Goal: Task Accomplishment & Management: Manage account settings

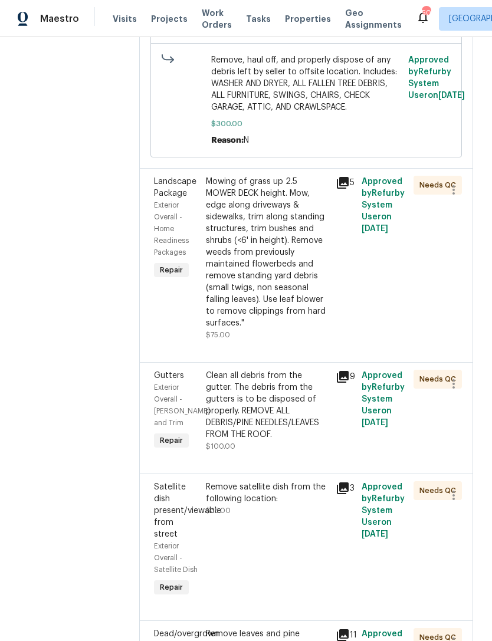
scroll to position [1099, 0]
click at [349, 382] on icon at bounding box center [343, 377] width 12 height 12
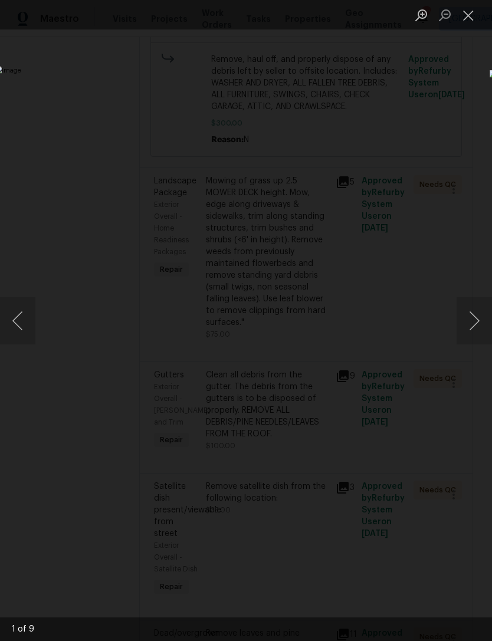
click at [458, 16] on button "Close lightbox" at bounding box center [469, 15] width 24 height 21
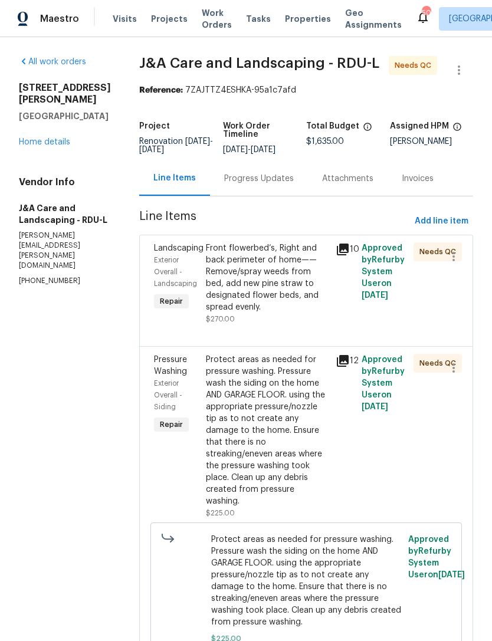
scroll to position [0, 0]
click at [269, 185] on div "Progress Updates" at bounding box center [259, 179] width 70 height 12
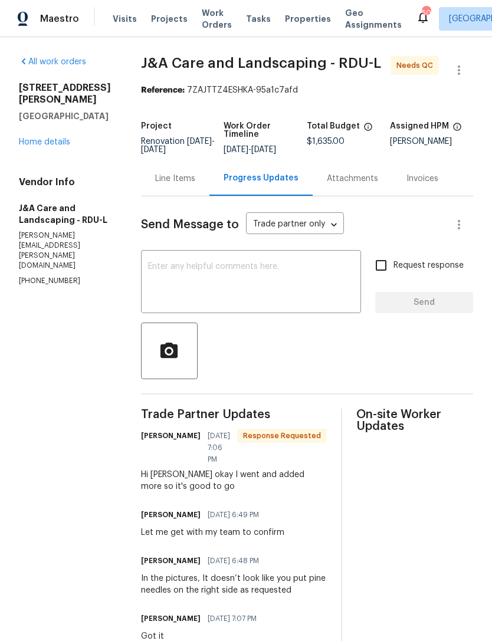
click at [237, 292] on textarea at bounding box center [251, 283] width 206 height 41
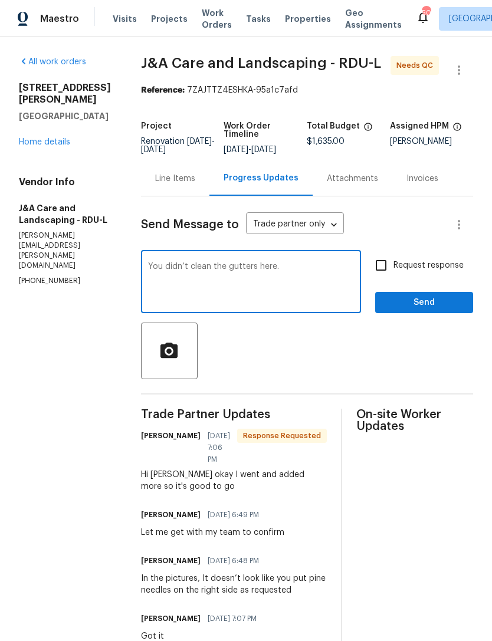
click at [363, 379] on div at bounding box center [307, 351] width 332 height 57
click at [322, 283] on textarea "You didn’t clean the gutters here." at bounding box center [251, 283] width 206 height 41
type textarea "You didn’t clean the gutters here. It’s pretty obvious."
click at [178, 358] on icon "button" at bounding box center [168, 349] width 17 height 15
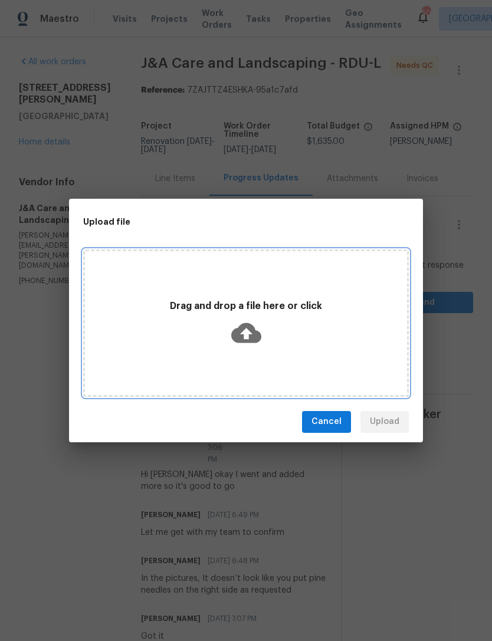
click at [249, 326] on icon at bounding box center [246, 333] width 30 height 20
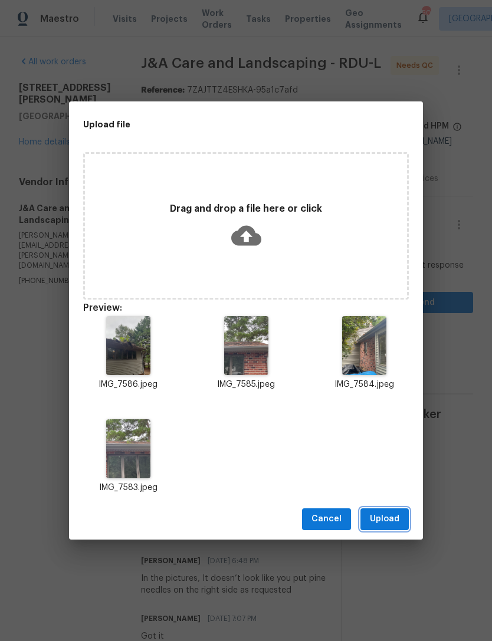
click at [396, 514] on span "Upload" at bounding box center [385, 519] width 30 height 15
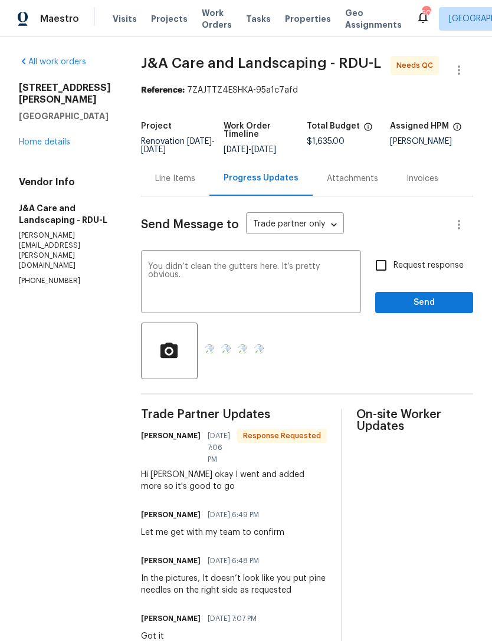
click at [378, 278] on input "Request response" at bounding box center [381, 265] width 25 height 25
checkbox input "true"
click at [432, 310] on span "Send" at bounding box center [424, 303] width 79 height 15
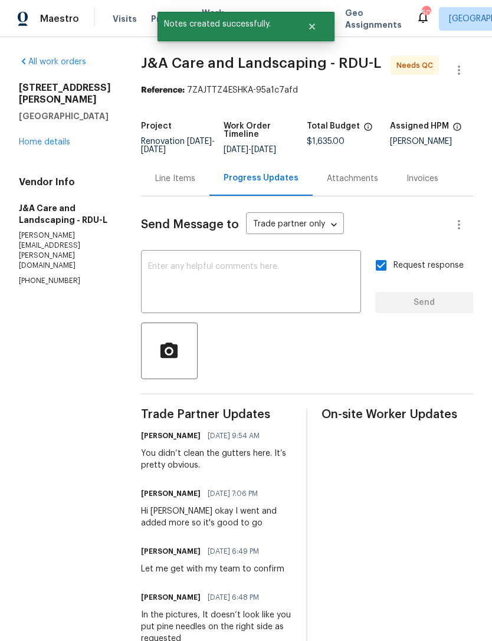
click at [189, 185] on div "Line Items" at bounding box center [175, 179] width 40 height 12
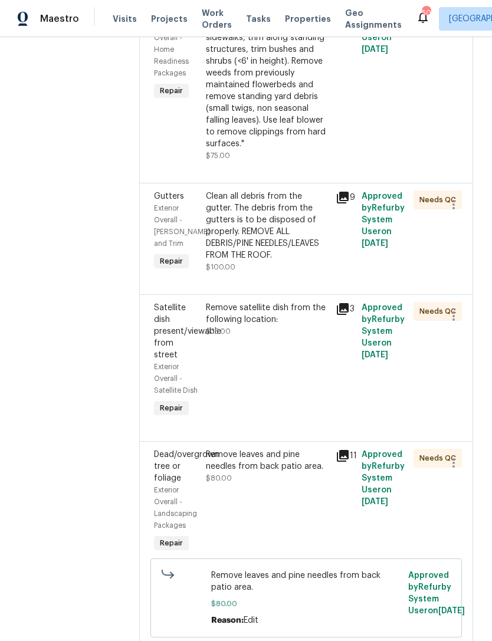
scroll to position [1312, 0]
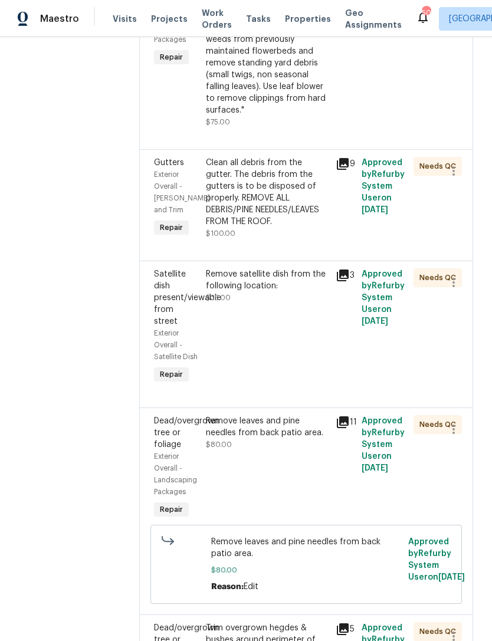
click at [304, 228] on div "Clean all debris from the gutter. The debris from the gutters is to be disposed…" at bounding box center [267, 192] width 123 height 71
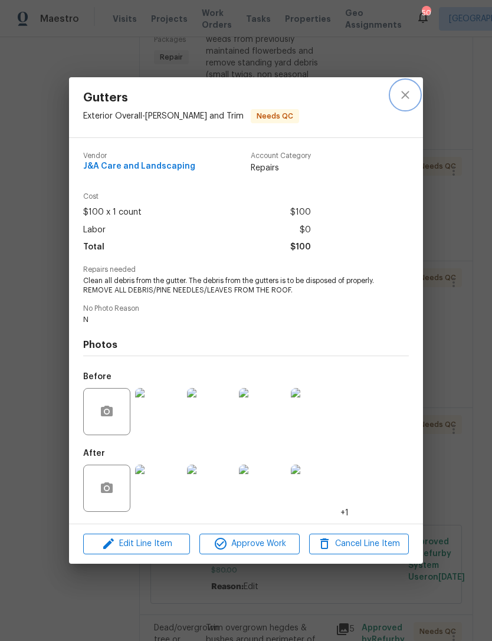
click at [403, 91] on icon "close" at bounding box center [405, 95] width 8 height 8
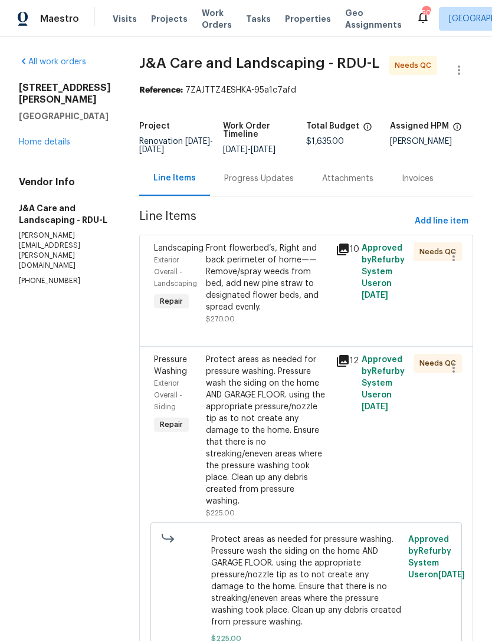
scroll to position [0, 0]
click at [274, 185] on div "Progress Updates" at bounding box center [259, 179] width 70 height 12
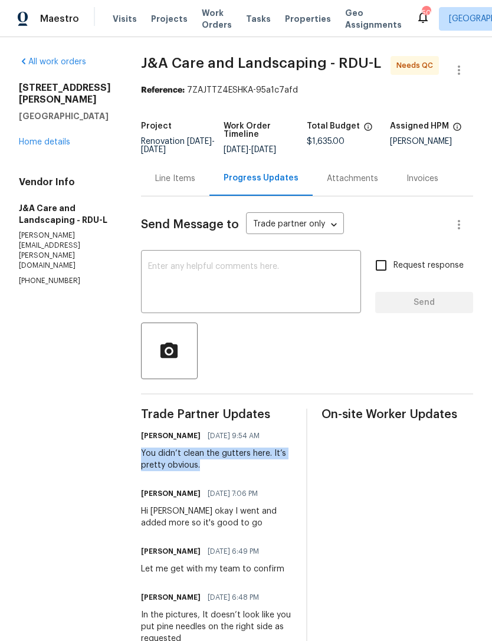
copy div "You didn’t clean the gutters here. It’s pretty obvious."
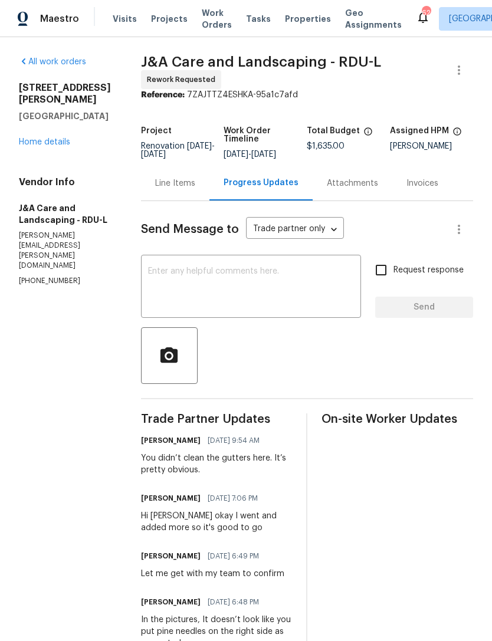
click at [176, 184] on div "Line Items" at bounding box center [175, 183] width 68 height 35
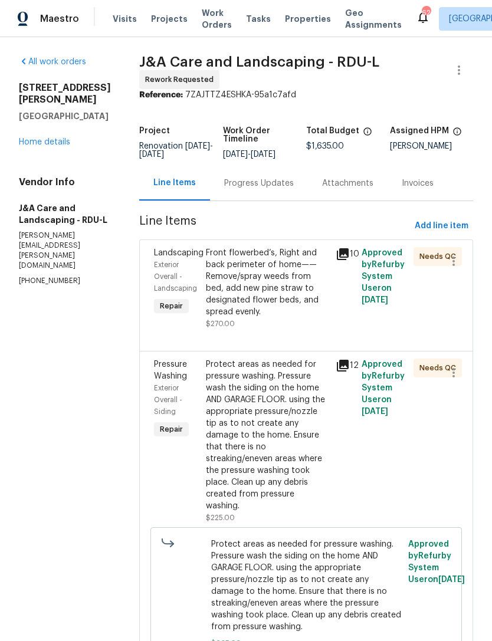
click at [324, 428] on div "Protect areas as needed for pressure washing. Pressure wash the siding on the h…" at bounding box center [267, 435] width 123 height 153
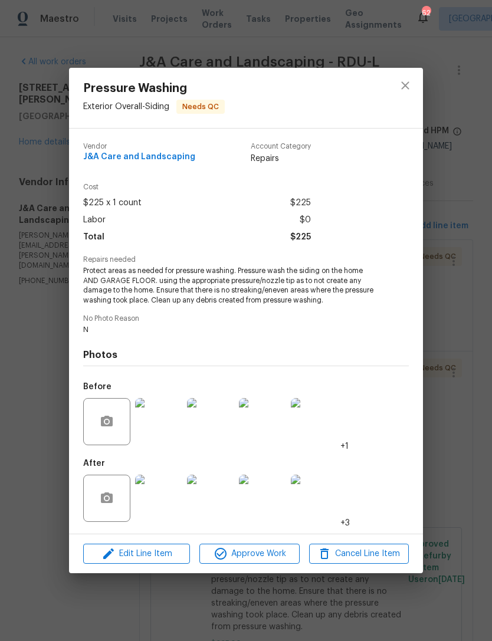
click at [327, 428] on img at bounding box center [314, 421] width 47 height 47
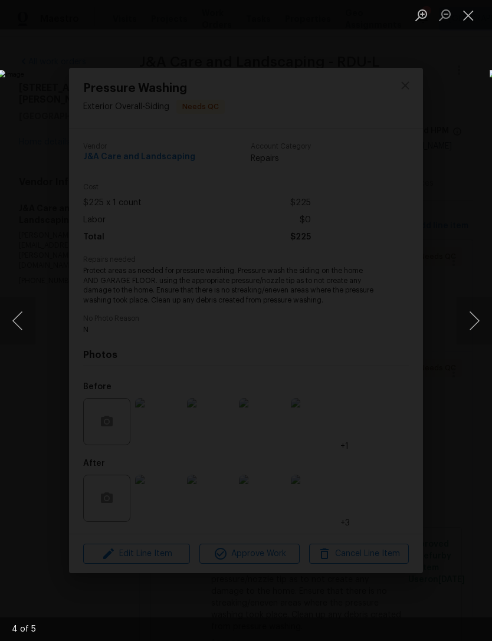
click at [465, 18] on button "Close lightbox" at bounding box center [469, 15] width 24 height 21
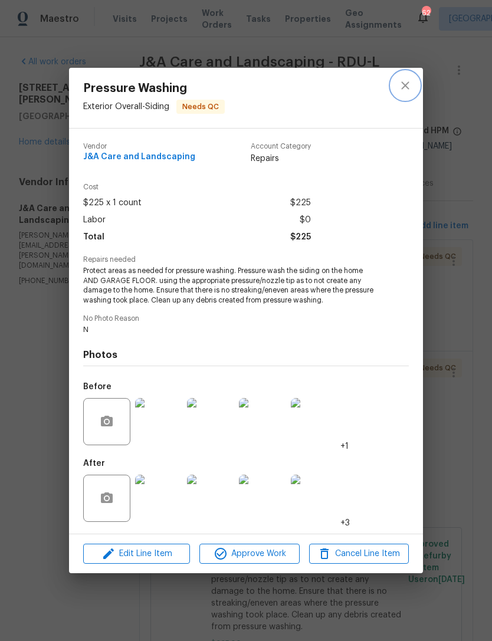
click at [397, 85] on button "close" at bounding box center [405, 85] width 28 height 28
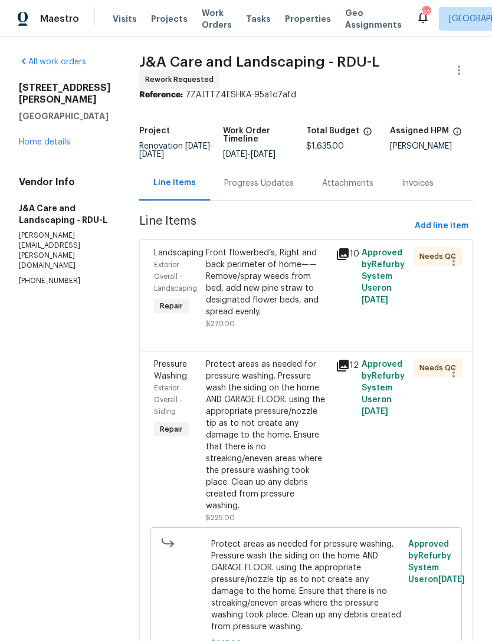
click at [294, 303] on div "Front flowerbed’s, Right and back perimeter of home—— Remove/spray weeds from b…" at bounding box center [267, 282] width 123 height 71
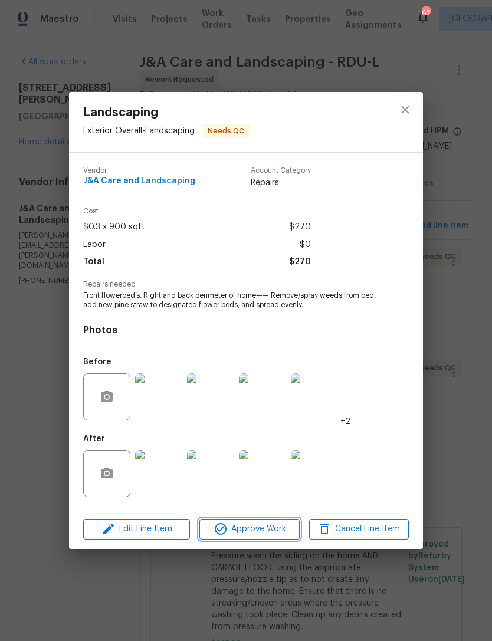
click at [280, 428] on span "Approve Work" at bounding box center [249, 529] width 93 height 15
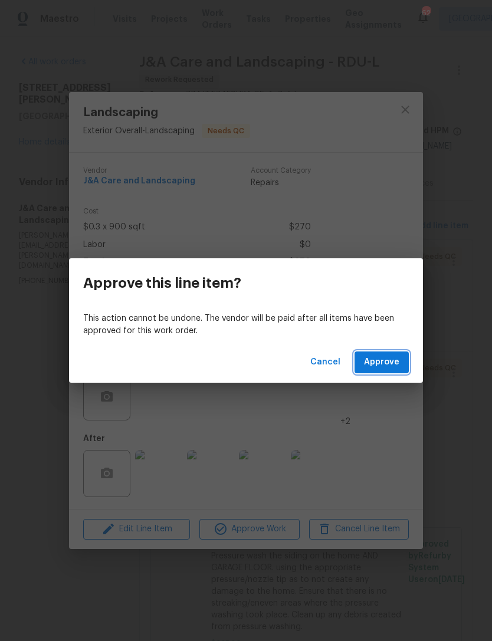
click at [393, 361] on span "Approve" at bounding box center [381, 362] width 35 height 15
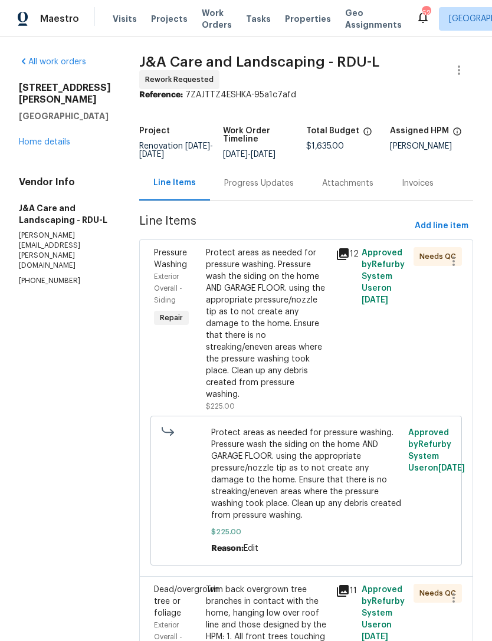
click at [297, 348] on div "Protect areas as needed for pressure washing. Pressure wash the siding on the h…" at bounding box center [267, 323] width 123 height 153
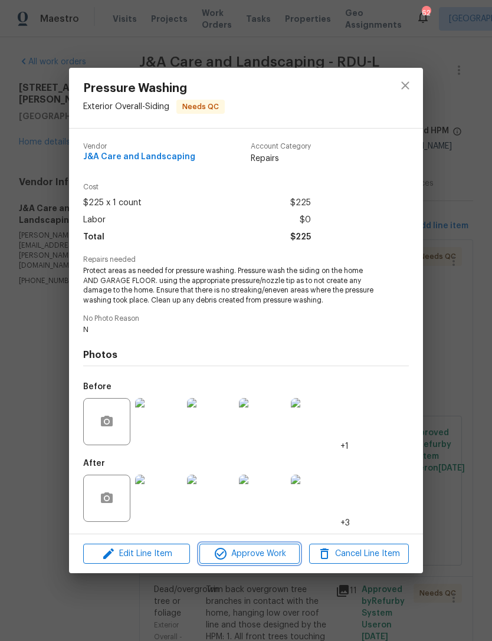
click at [275, 428] on span "Approve Work" at bounding box center [249, 554] width 93 height 15
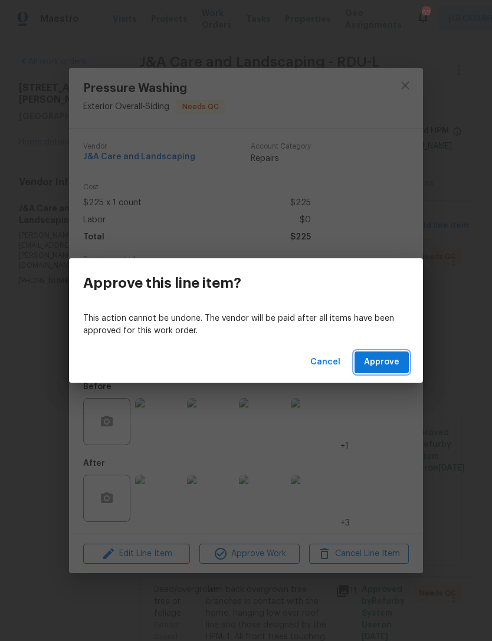
click at [389, 364] on span "Approve" at bounding box center [381, 362] width 35 height 15
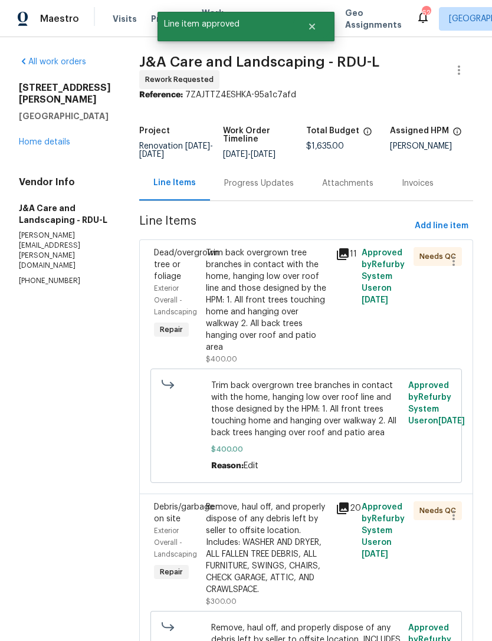
click at [293, 336] on div "Trim back overgrown tree branches in contact with the home, hanging low over ro…" at bounding box center [267, 300] width 123 height 106
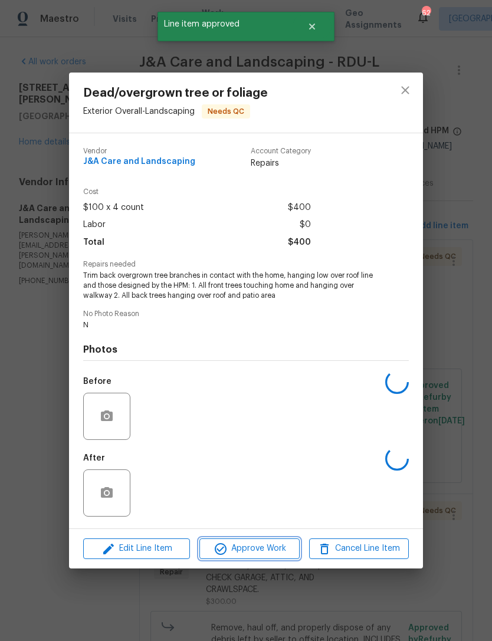
click at [289, 428] on span "Approve Work" at bounding box center [249, 549] width 93 height 15
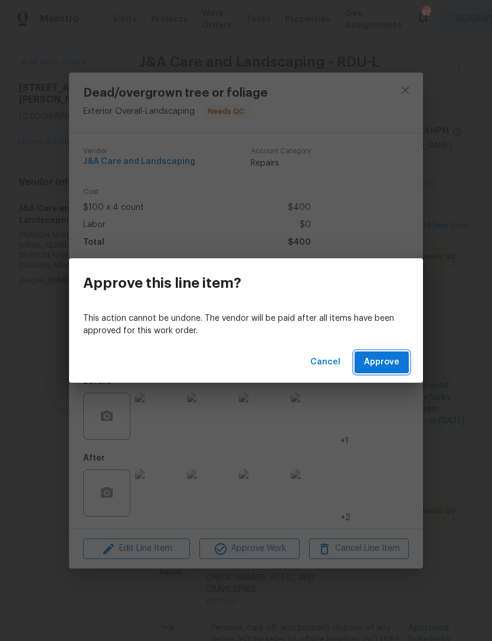
click at [393, 366] on span "Approve" at bounding box center [381, 362] width 35 height 15
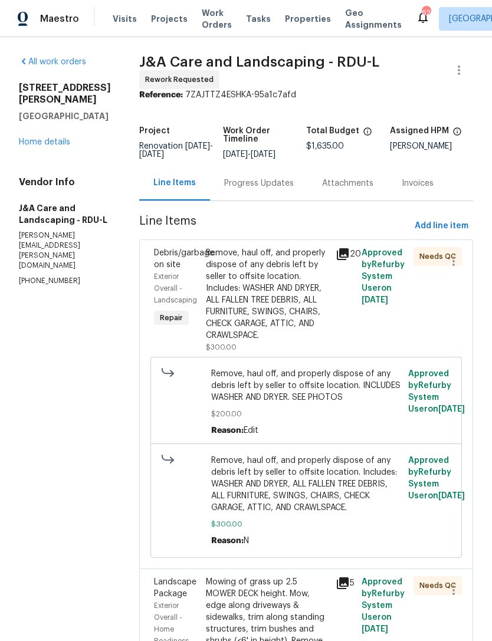
click at [52, 138] on link "Home details" at bounding box center [44, 142] width 51 height 8
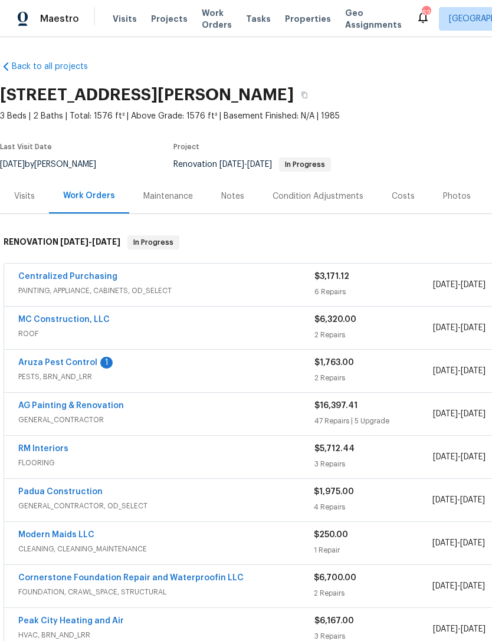
click at [86, 365] on link "Aruza Pest Control" at bounding box center [57, 363] width 79 height 8
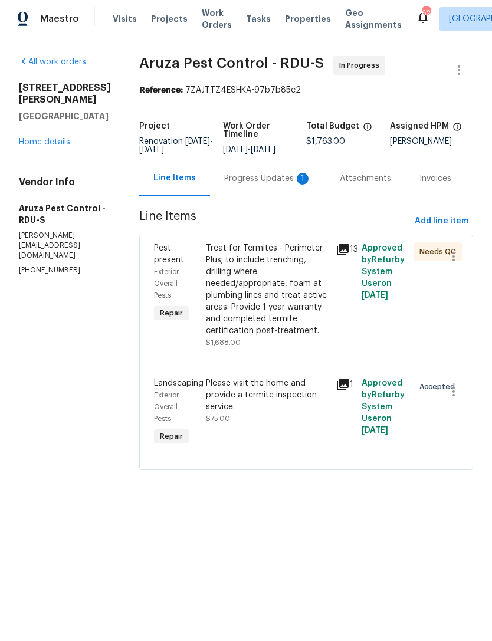
click at [266, 178] on div "Progress Updates 1" at bounding box center [267, 179] width 87 height 12
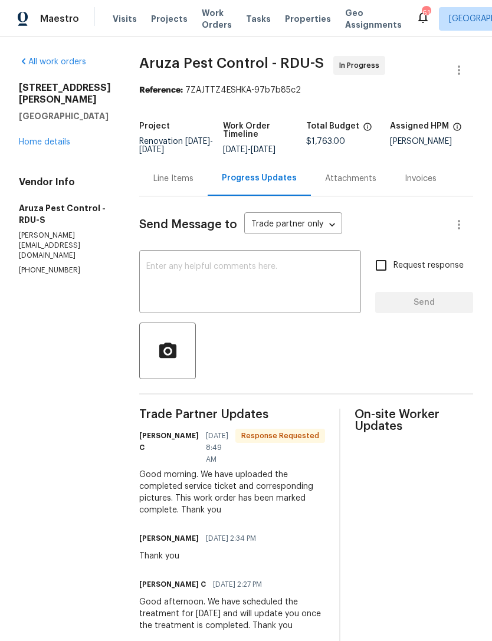
click at [177, 176] on div "Line Items" at bounding box center [173, 179] width 40 height 12
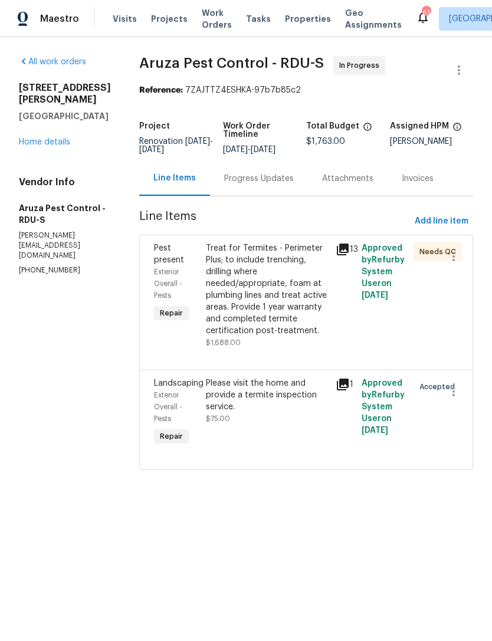
click at [267, 293] on div "Treat for Termites - Perimeter Plus; to include trenching, drilling where neede…" at bounding box center [267, 290] width 123 height 94
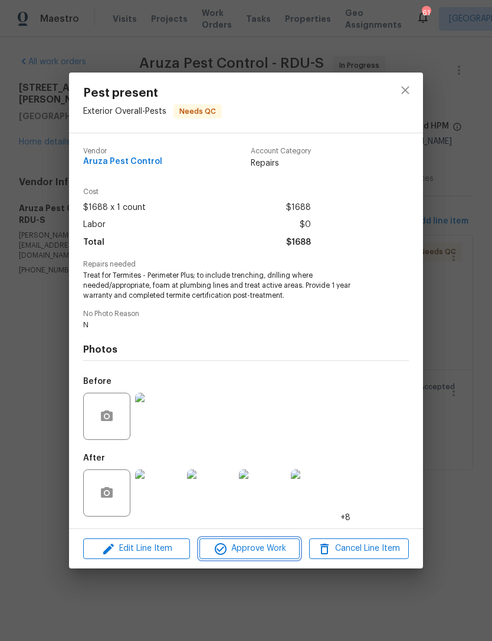
click at [250, 548] on span "Approve Work" at bounding box center [249, 549] width 93 height 15
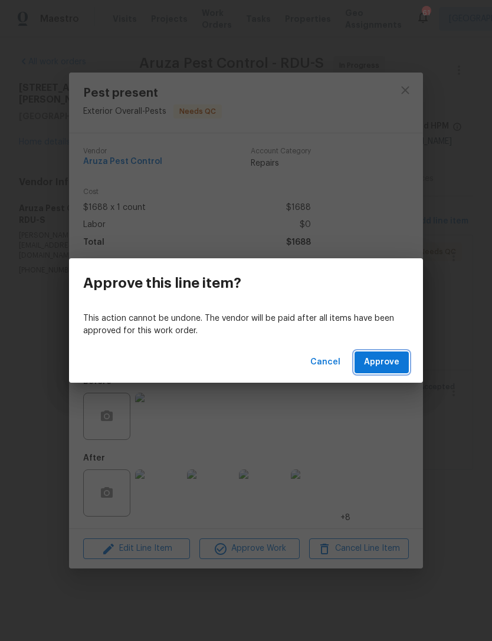
click at [391, 359] on span "Approve" at bounding box center [381, 362] width 35 height 15
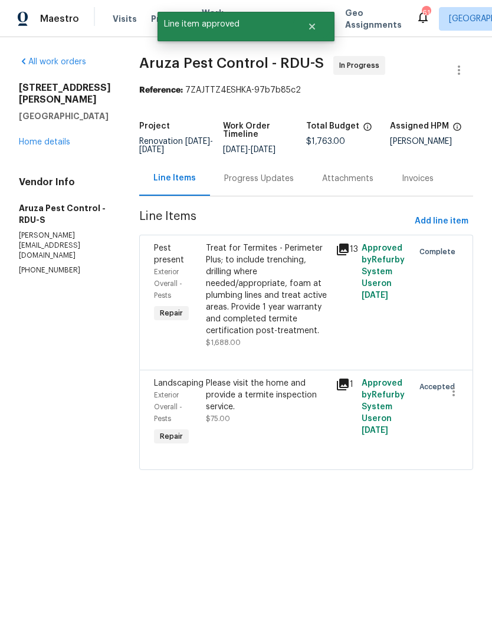
click at [273, 408] on div "Please visit the home and provide a termite inspection service." at bounding box center [267, 395] width 123 height 35
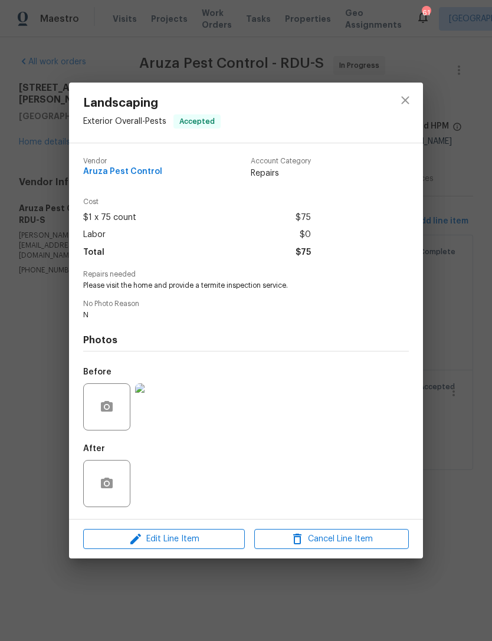
click at [277, 593] on div "Landscaping Exterior Overall - Pests Accepted Vendor Aruza Pest Control Account…" at bounding box center [246, 320] width 492 height 641
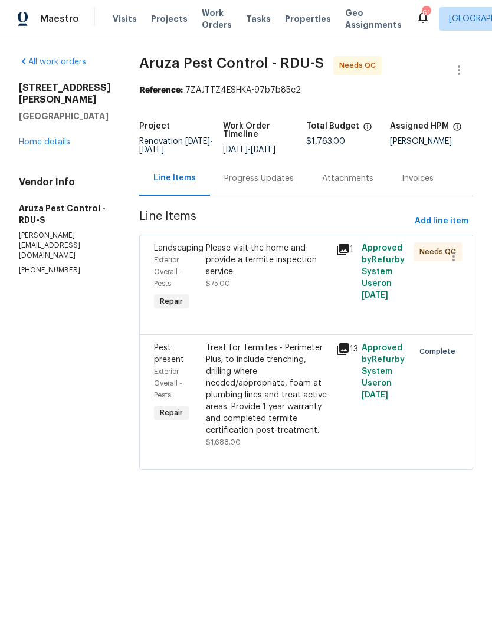
click at [280, 278] on div "Please visit the home and provide a termite inspection service. $75.00" at bounding box center [267, 266] width 123 height 47
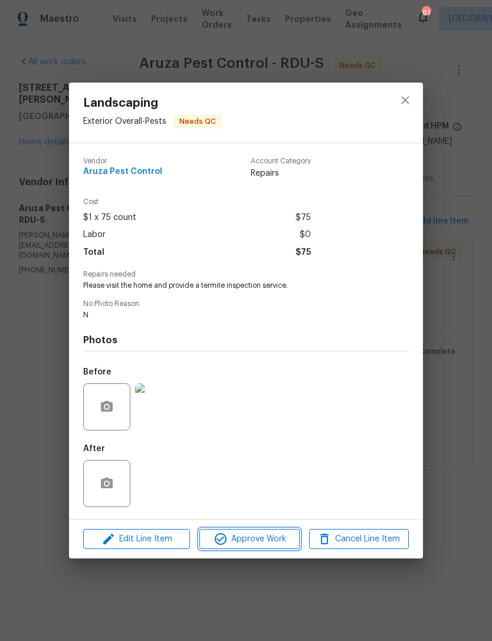
click at [281, 543] on span "Approve Work" at bounding box center [249, 539] width 93 height 15
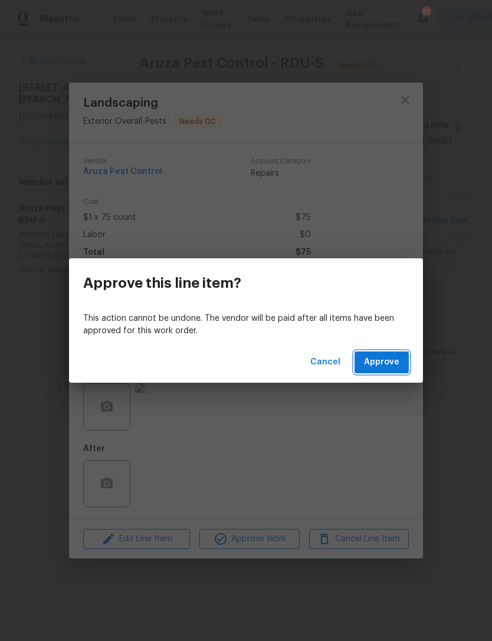
click at [390, 362] on span "Approve" at bounding box center [381, 362] width 35 height 15
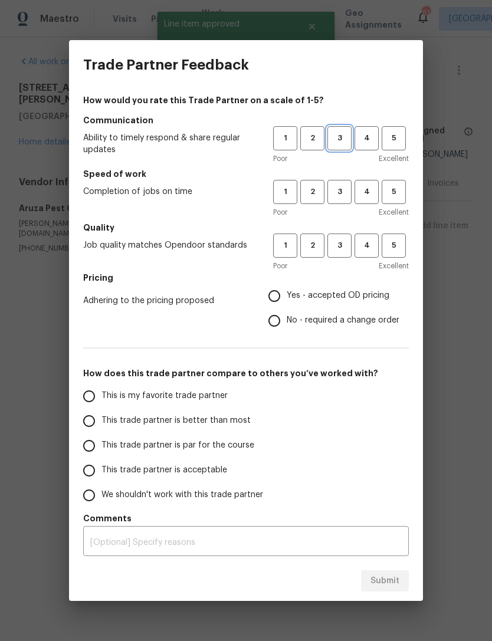
click at [350, 133] on button "3" at bounding box center [339, 138] width 24 height 24
click at [346, 186] on span "3" at bounding box center [340, 192] width 22 height 14
click at [342, 243] on span "3" at bounding box center [340, 246] width 22 height 14
click at [297, 297] on span "Yes - accepted OD pricing" at bounding box center [338, 296] width 103 height 12
click at [287, 297] on input "Yes - accepted OD pricing" at bounding box center [274, 296] width 25 height 25
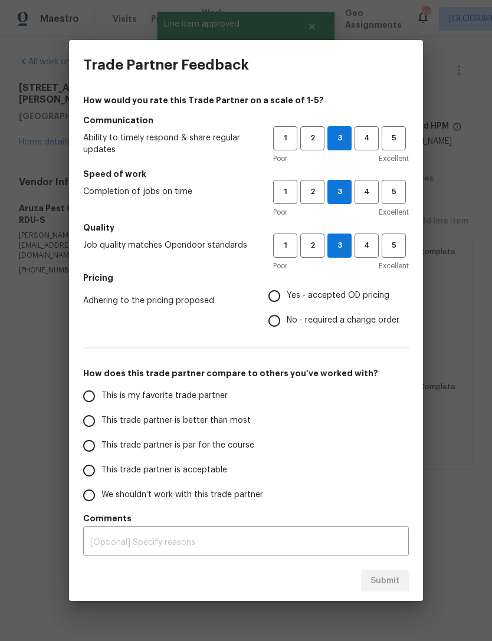
radio input "true"
click at [228, 466] on label "This trade partner is acceptable" at bounding box center [170, 470] width 186 height 25
click at [101, 466] on input "This trade partner is acceptable" at bounding box center [89, 470] width 25 height 25
click at [380, 583] on span "Submit" at bounding box center [385, 581] width 29 height 15
radio input "true"
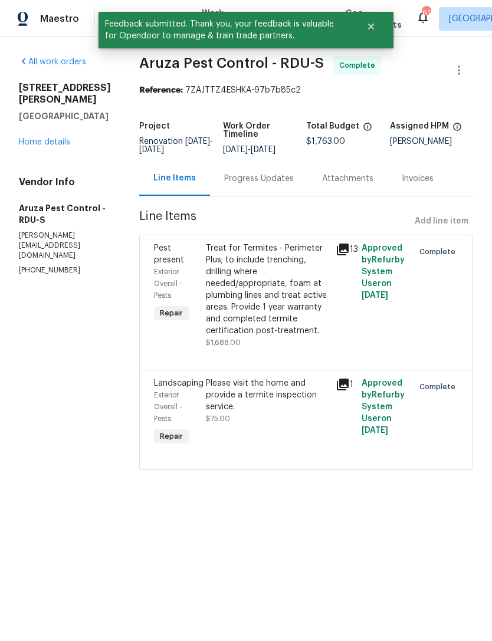
click at [54, 146] on link "Home details" at bounding box center [44, 142] width 51 height 8
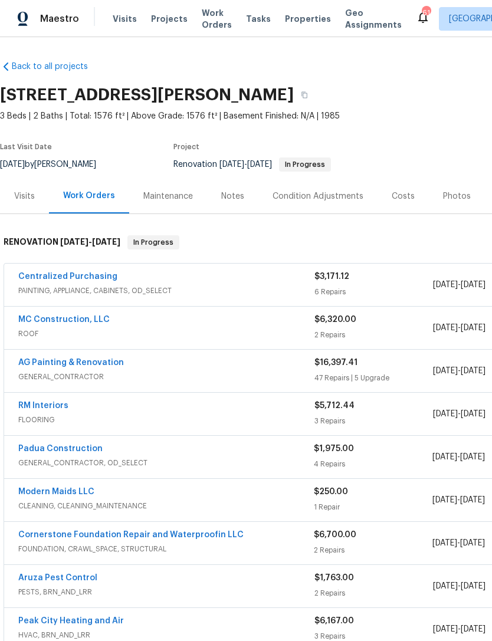
click at [178, 446] on div "Padua Construction" at bounding box center [166, 450] width 296 height 14
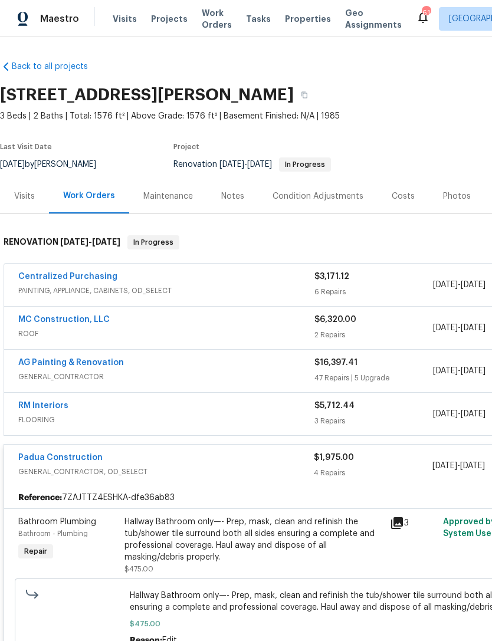
click at [222, 460] on div "Padua Construction" at bounding box center [166, 459] width 296 height 14
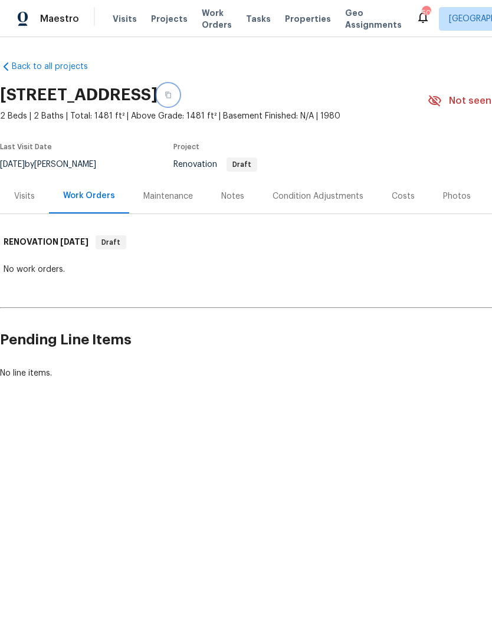
click at [172, 92] on icon "button" at bounding box center [168, 94] width 7 height 7
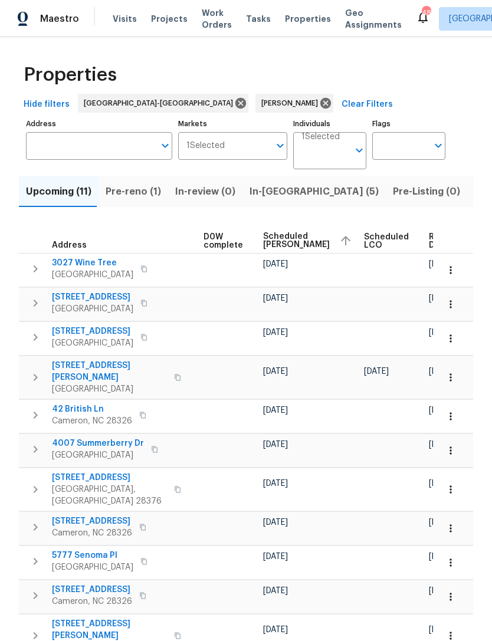
scroll to position [0, 311]
click at [450, 273] on icon "button" at bounding box center [451, 270] width 12 height 12
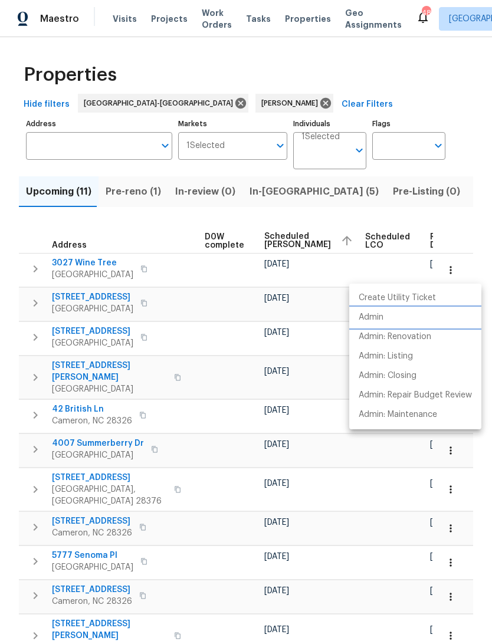
click at [378, 317] on p "Admin" at bounding box center [371, 318] width 25 height 12
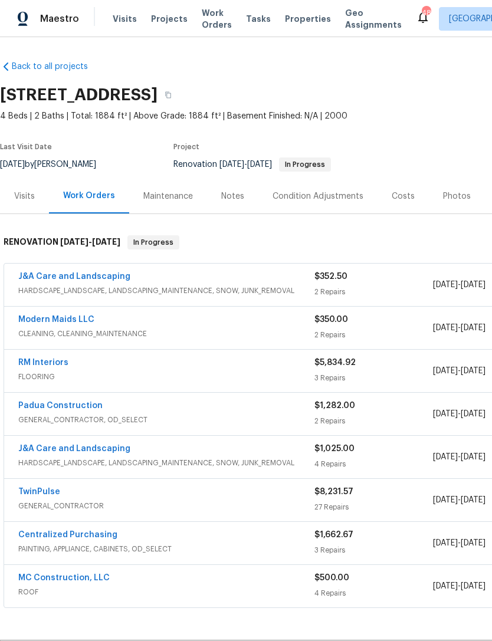
scroll to position [0, 140]
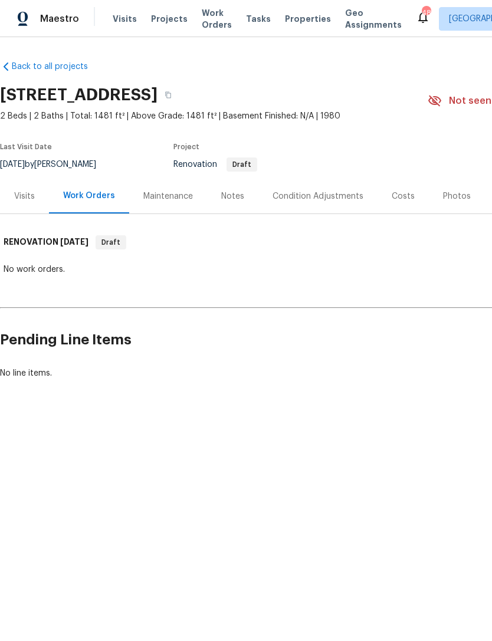
click at [322, 192] on div "Condition Adjustments" at bounding box center [318, 197] width 91 height 12
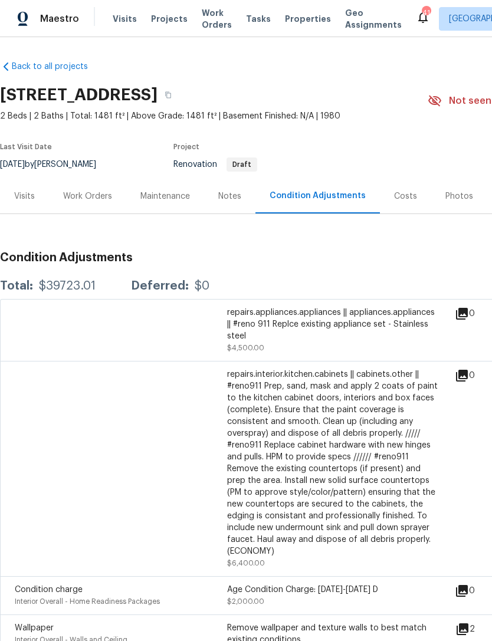
click at [18, 191] on div "Visits" at bounding box center [24, 197] width 21 height 12
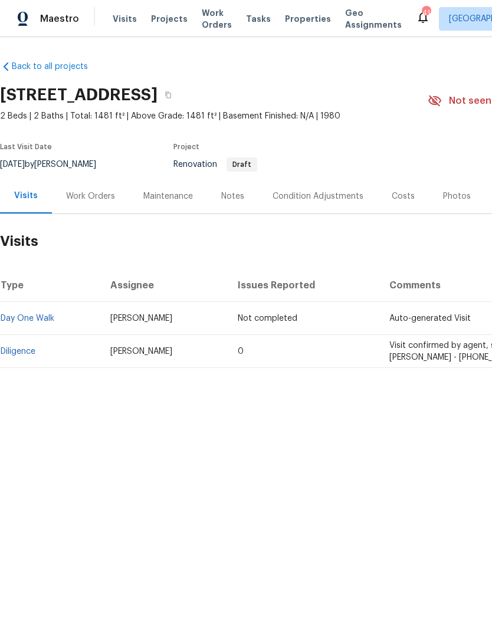
click at [82, 188] on div "Work Orders" at bounding box center [90, 196] width 77 height 35
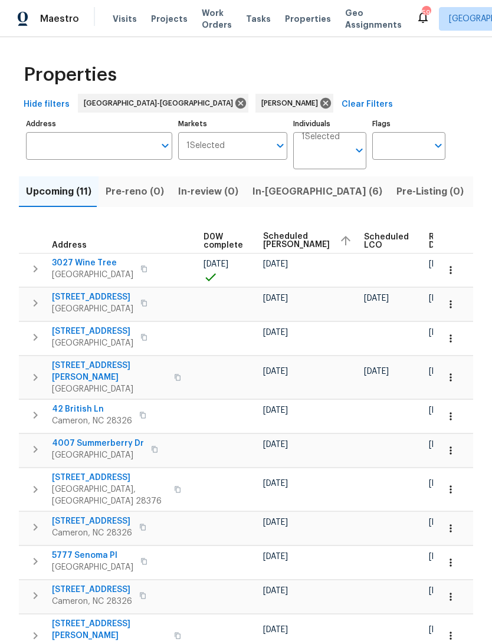
scroll to position [0, 311]
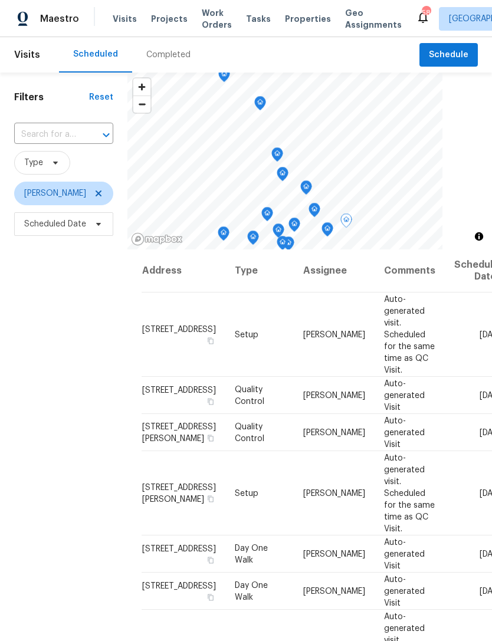
click at [0, 0] on icon at bounding box center [0, 0] width 0 height 0
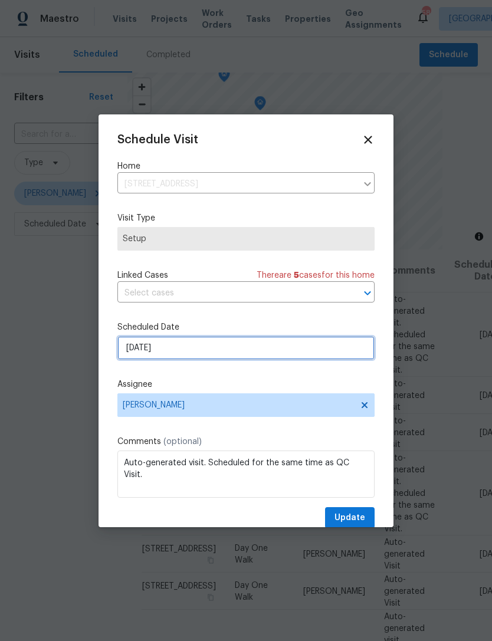
click at [178, 353] on input "[DATE]" at bounding box center [245, 348] width 257 height 24
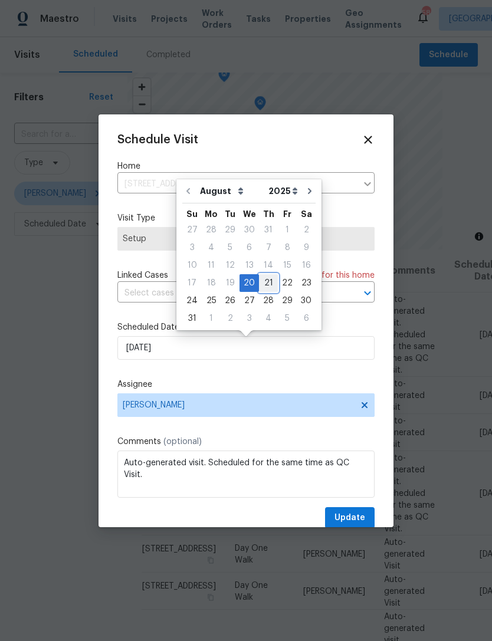
click at [261, 283] on div "21" at bounding box center [268, 283] width 19 height 17
type input "[DATE]"
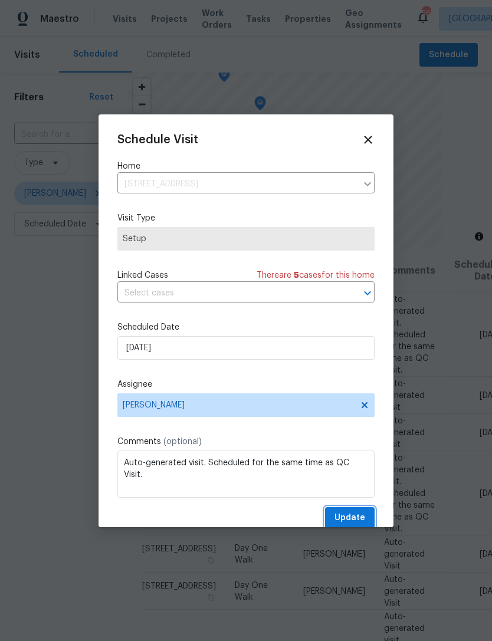
click at [341, 519] on span "Update" at bounding box center [350, 518] width 31 height 15
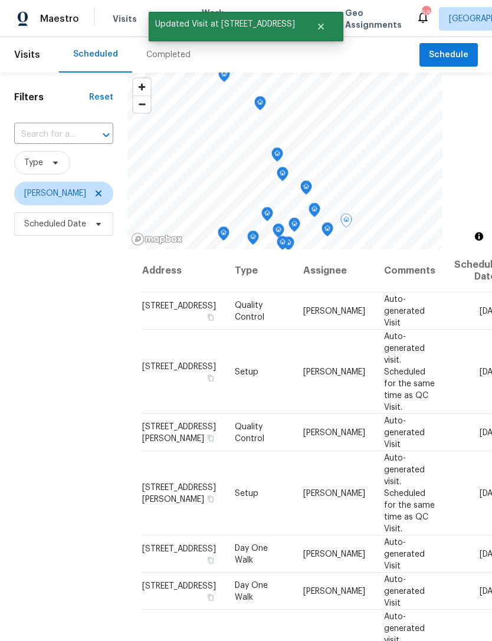
click at [0, 0] on icon at bounding box center [0, 0] width 0 height 0
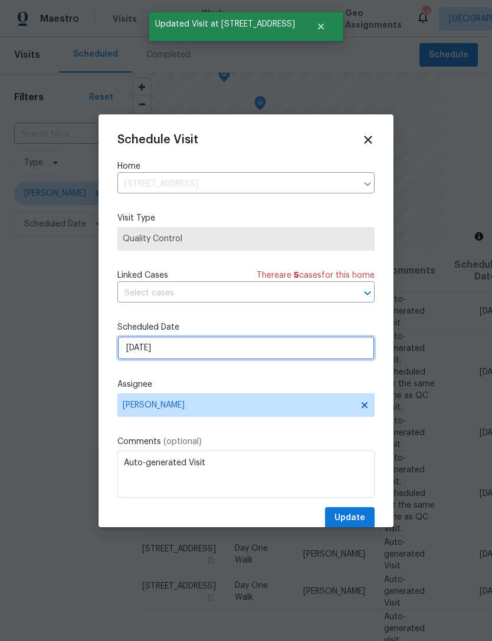
click at [253, 350] on input "[DATE]" at bounding box center [245, 348] width 257 height 24
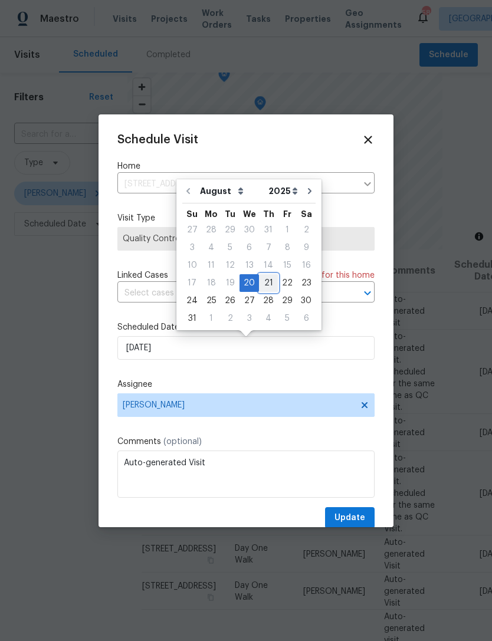
click at [264, 282] on div "21" at bounding box center [268, 283] width 19 height 17
type input "[DATE]"
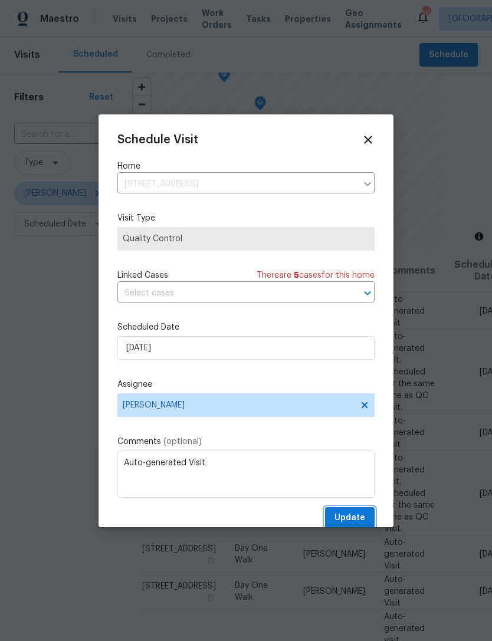
click at [356, 511] on button "Update" at bounding box center [350, 518] width 50 height 22
